Goal: Transaction & Acquisition: Book appointment/travel/reservation

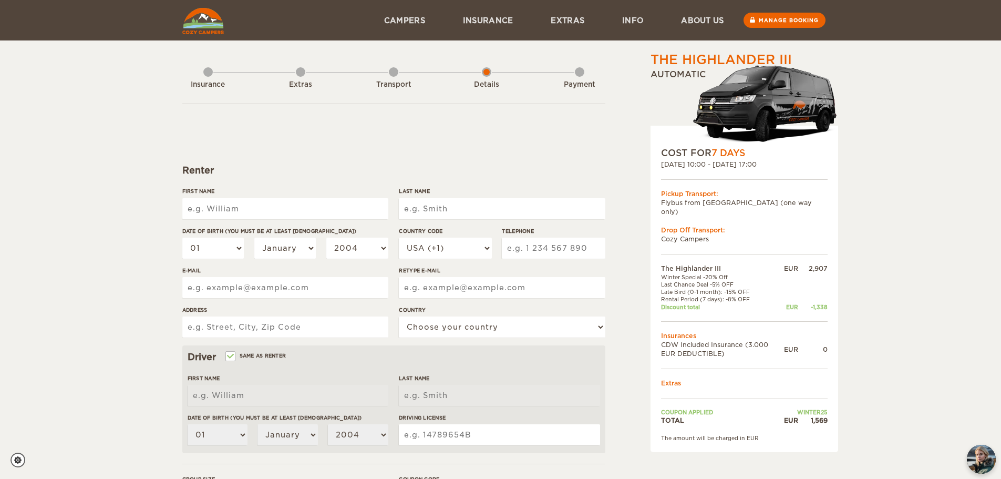
click at [249, 214] on input "First Name" at bounding box center [285, 208] width 206 height 21
type input "Carys"
type input "[PERSON_NAME]"
type input "2506809007"
type input "[EMAIL_ADDRESS][DOMAIN_NAME]"
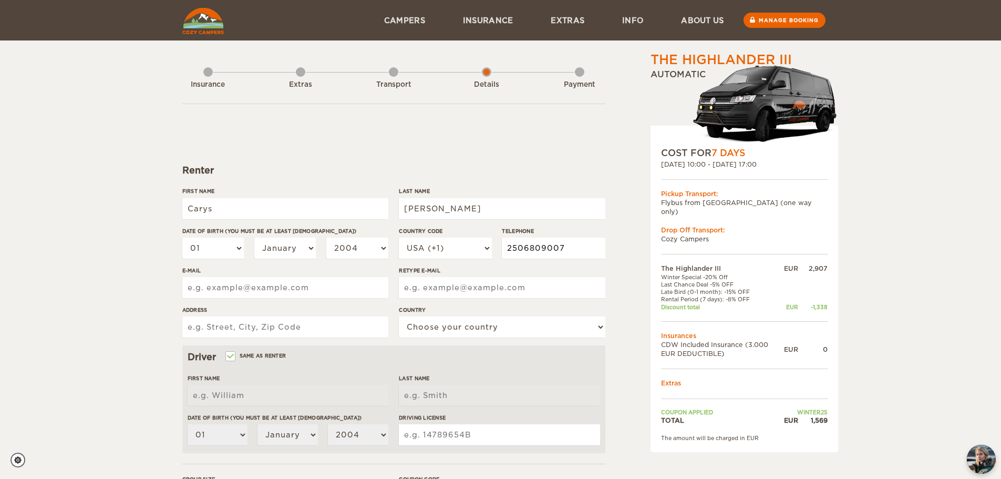
type input "[EMAIL_ADDRESS][DOMAIN_NAME]"
type input "[STREET_ADDRESS][PERSON_NAME]"
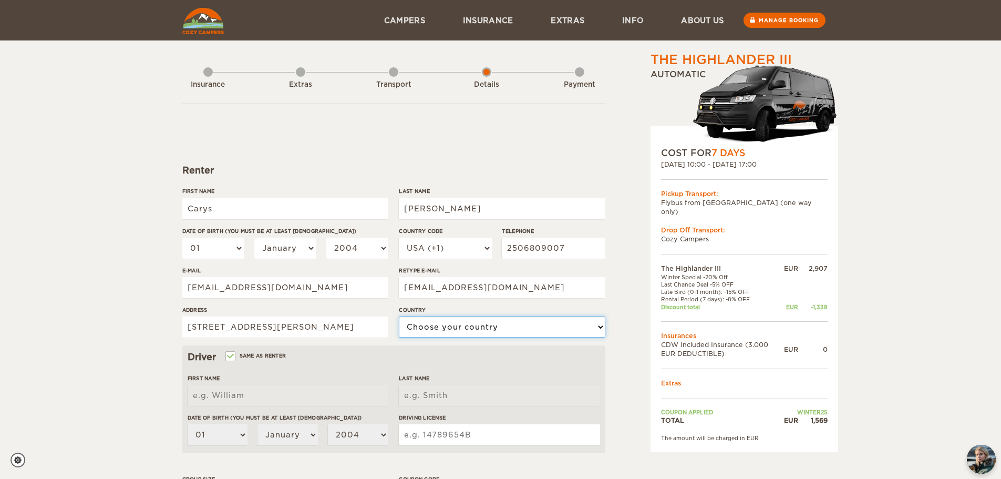
select select "38"
type input "Carys"
type input "[PERSON_NAME]"
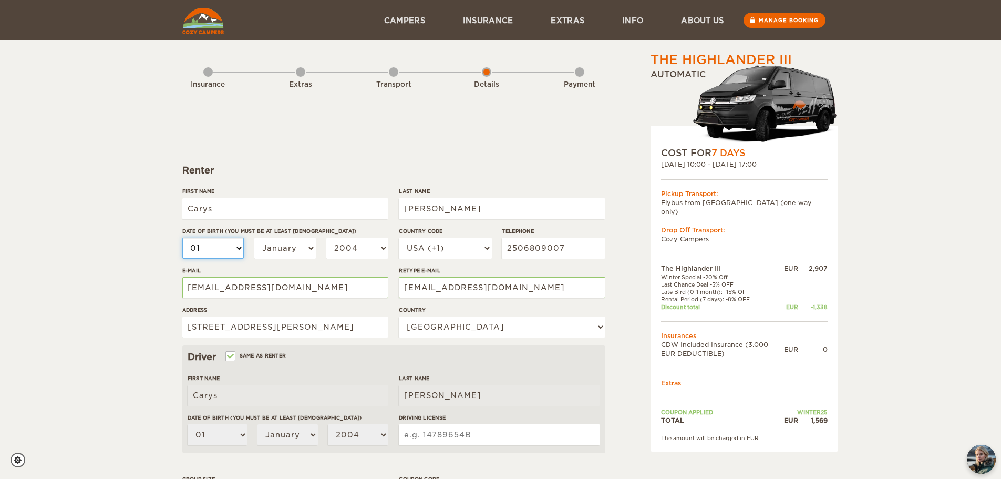
click at [237, 241] on select "01 02 03 04 05 06 07 08 09 10 11 12 13 14 15 16 17 18 19 20 21 22 23 24 25 26 2…" at bounding box center [213, 247] width 62 height 21
select select "14"
click at [269, 247] on select "January February March April May June July August September October November De…" at bounding box center [285, 247] width 62 height 21
select select "10"
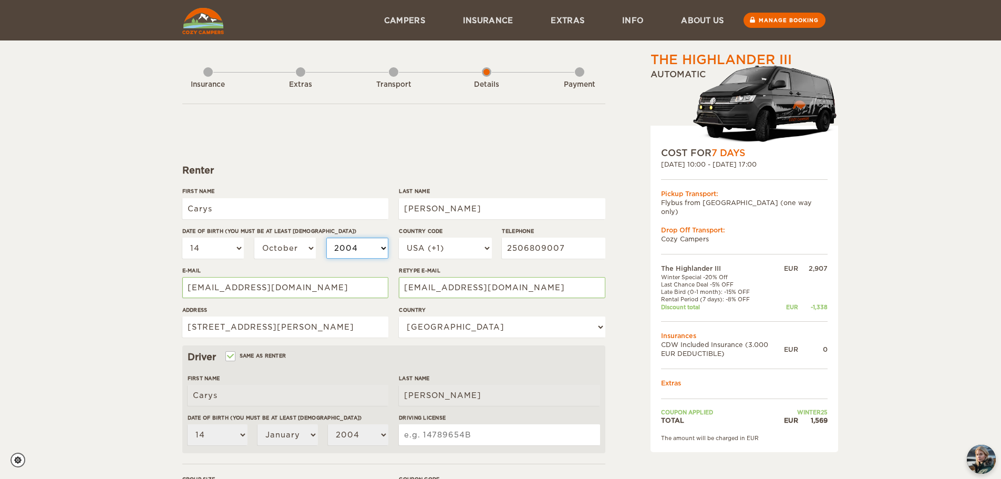
select select "10"
click at [354, 246] on select "2004 2003 2002 2001 2000 1999 1998 1997 1996 1995 1994 1993 1992 1991 1990 1989…" at bounding box center [357, 247] width 62 height 21
select select "1995"
click at [326, 237] on select "2004 2003 2002 2001 2000 1999 1998 1997 1996 1995 1994 1993 1992 1991 1990 1989…" at bounding box center [357, 247] width 62 height 21
select select "1995"
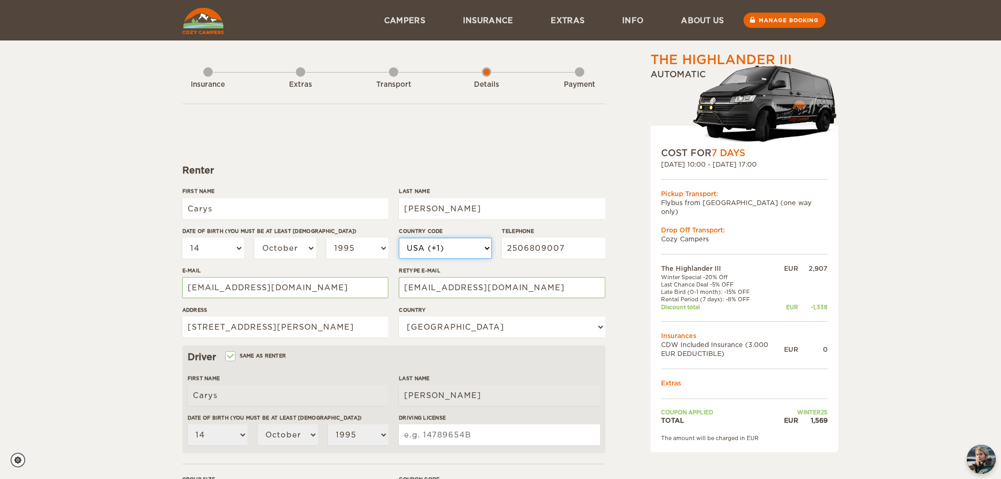
click at [454, 240] on select "USA (+1) [GEOGRAPHIC_DATA] (+44) [GEOGRAPHIC_DATA] (+49) [GEOGRAPHIC_DATA] (+21…" at bounding box center [445, 247] width 92 height 21
select select "1"
click at [399, 237] on select "USA (+1) [GEOGRAPHIC_DATA] (+44) [GEOGRAPHIC_DATA] (+49) [GEOGRAPHIC_DATA] (+21…" at bounding box center [445, 247] width 92 height 21
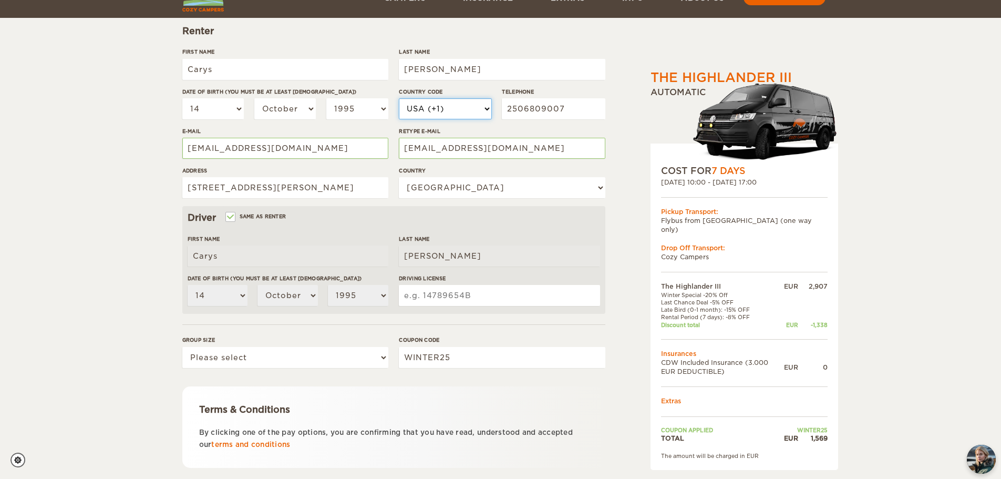
scroll to position [158, 0]
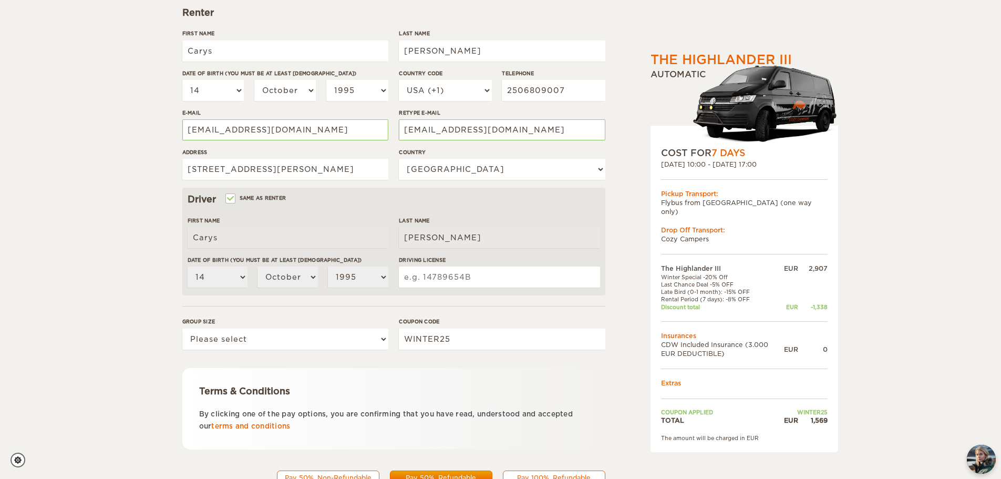
click at [430, 282] on input "Driving License" at bounding box center [499, 276] width 201 height 21
type input "30274164"
click at [290, 340] on select "Please select 1 2 3" at bounding box center [285, 338] width 206 height 21
select select "2"
click at [182, 328] on select "Please select 1 2 3" at bounding box center [285, 338] width 206 height 21
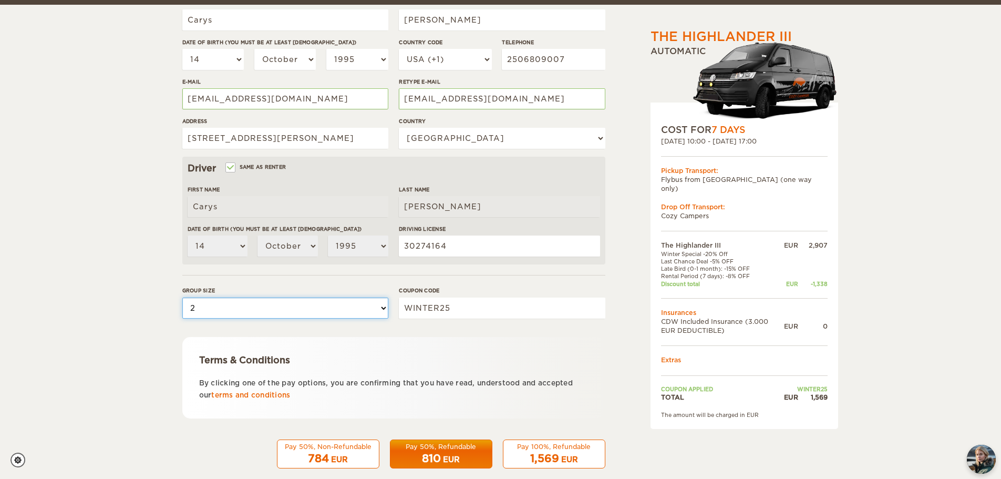
scroll to position [204, 0]
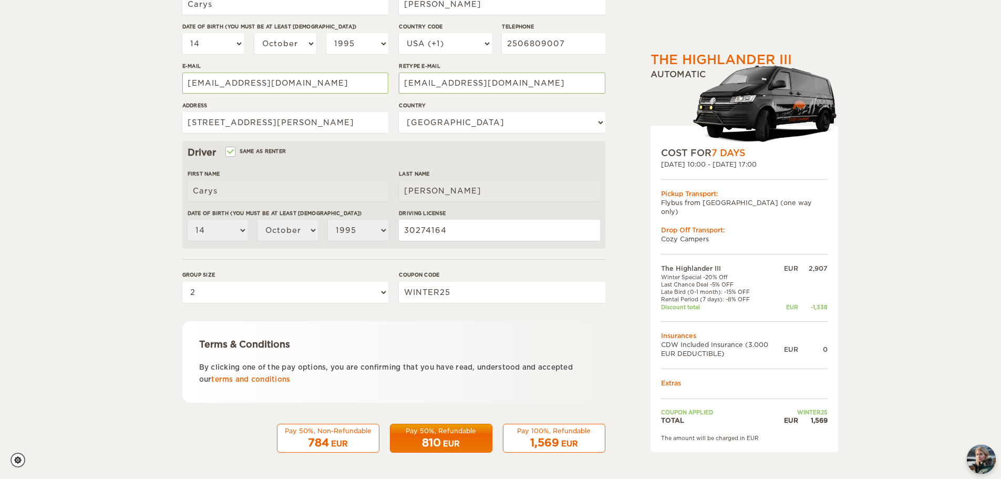
click at [534, 443] on span "1,569" at bounding box center [544, 442] width 29 height 13
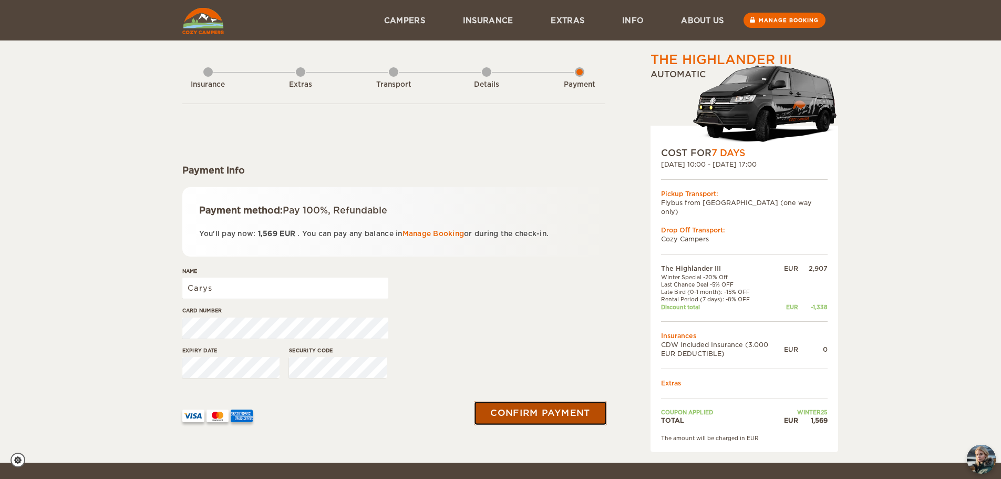
click at [507, 418] on button "Confirm payment" at bounding box center [540, 413] width 132 height 24
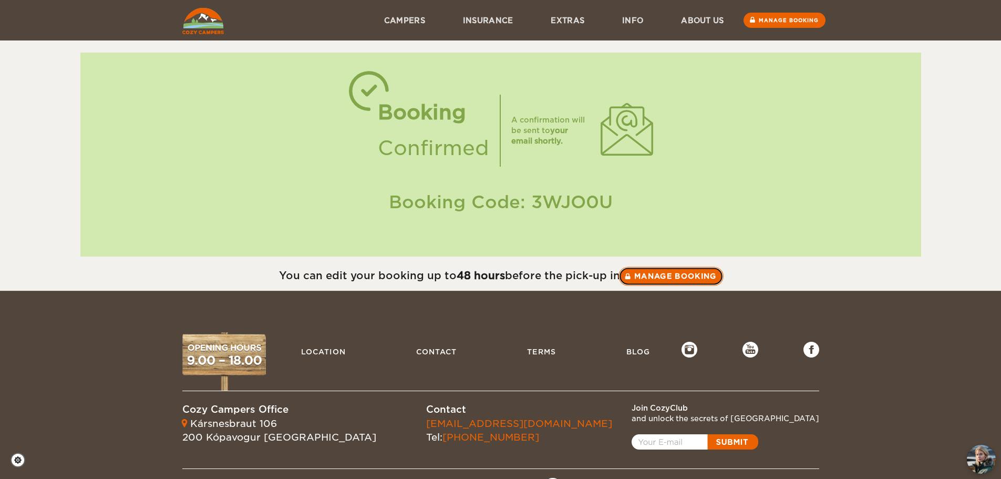
click at [666, 280] on link "Manage booking" at bounding box center [670, 275] width 105 height 19
